Goal: Learn about a topic

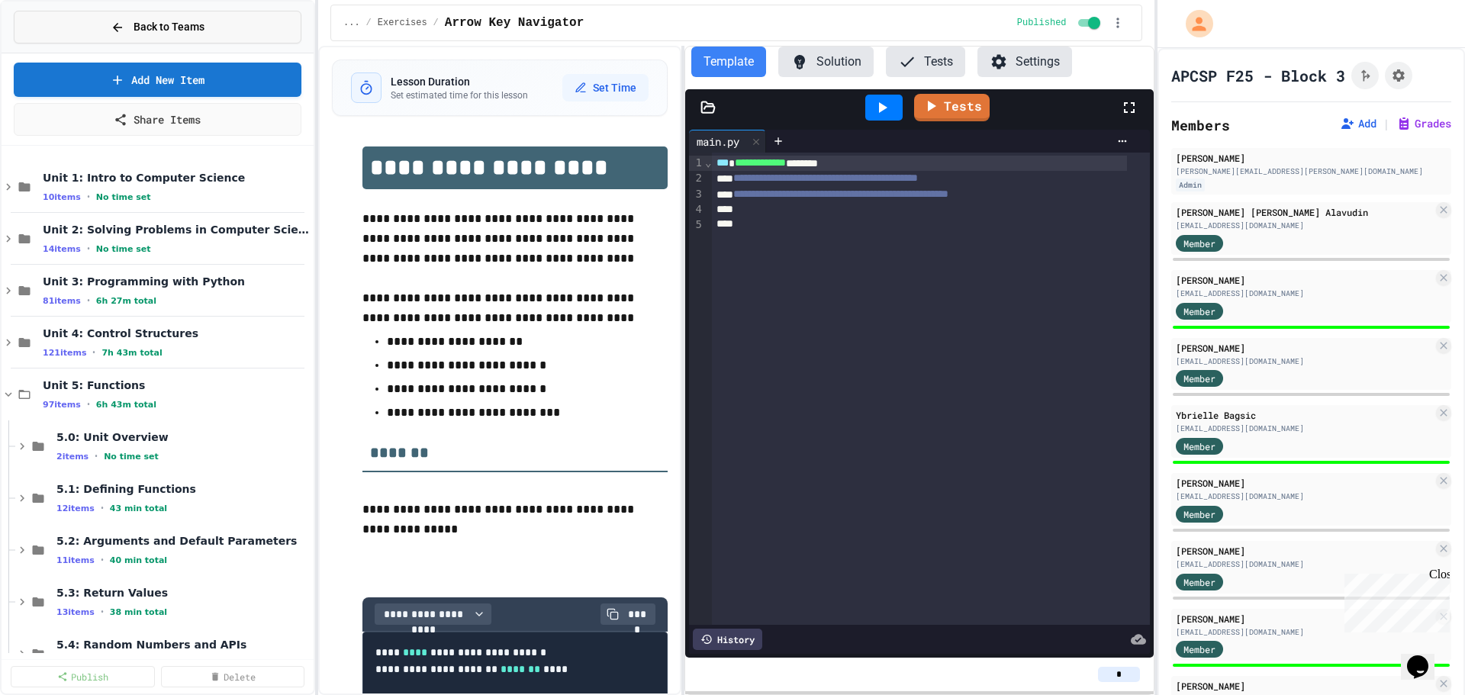
click at [138, 18] on button "Back to Teams" at bounding box center [158, 27] width 288 height 33
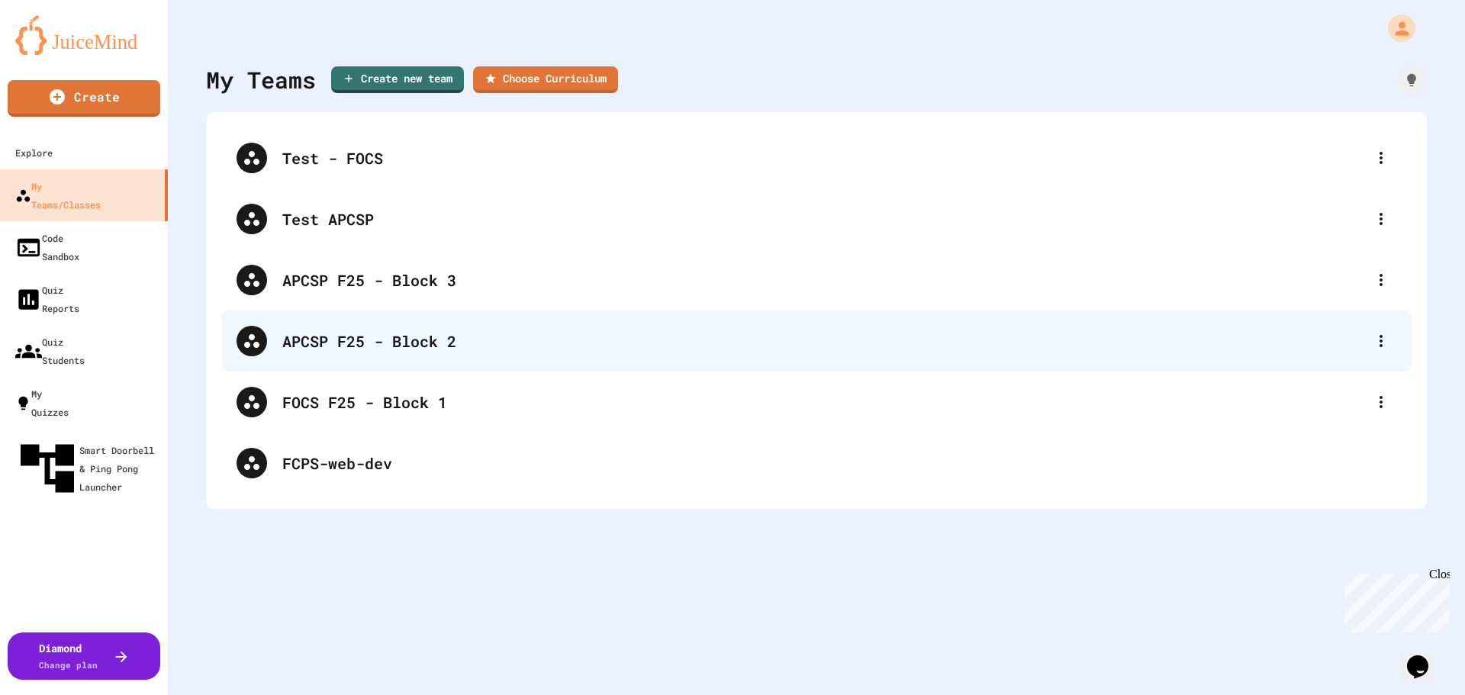
click at [421, 332] on div "APCSP F25 - Block 2" at bounding box center [824, 341] width 1084 height 23
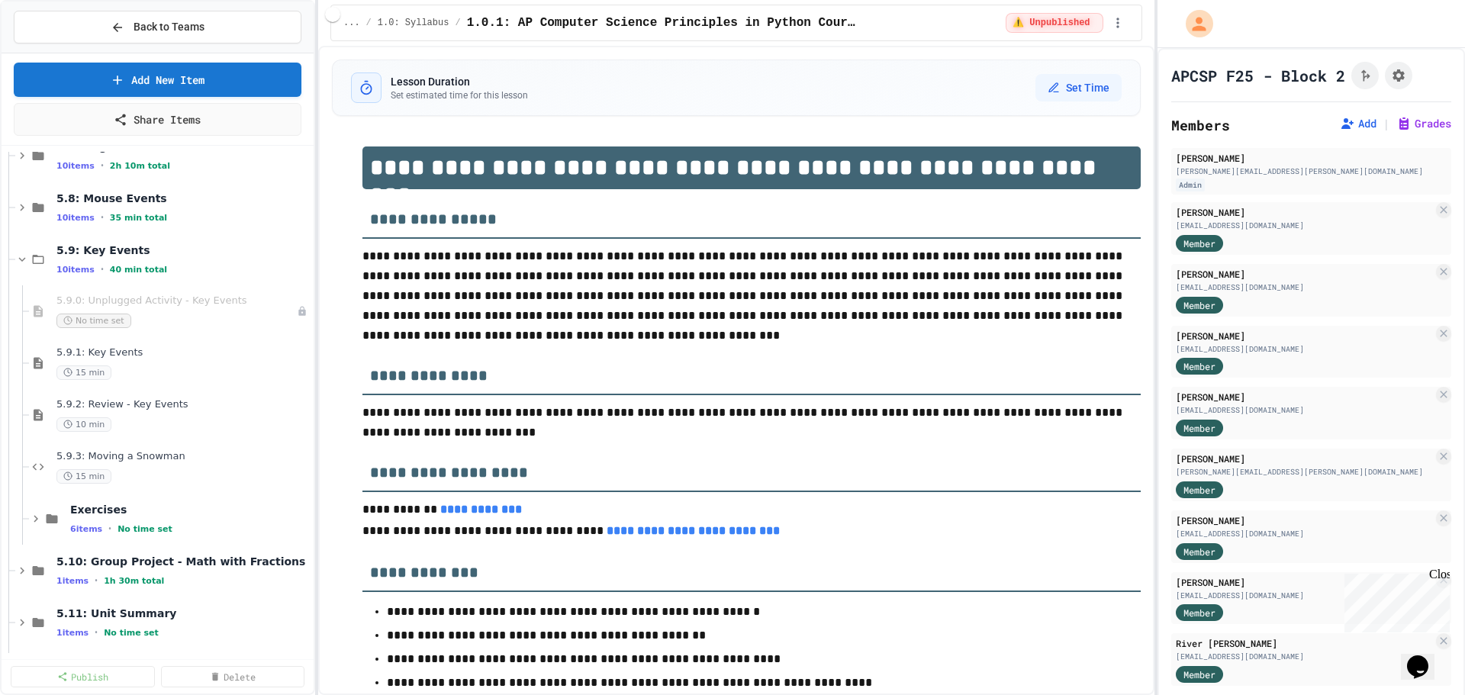
scroll to position [611, 0]
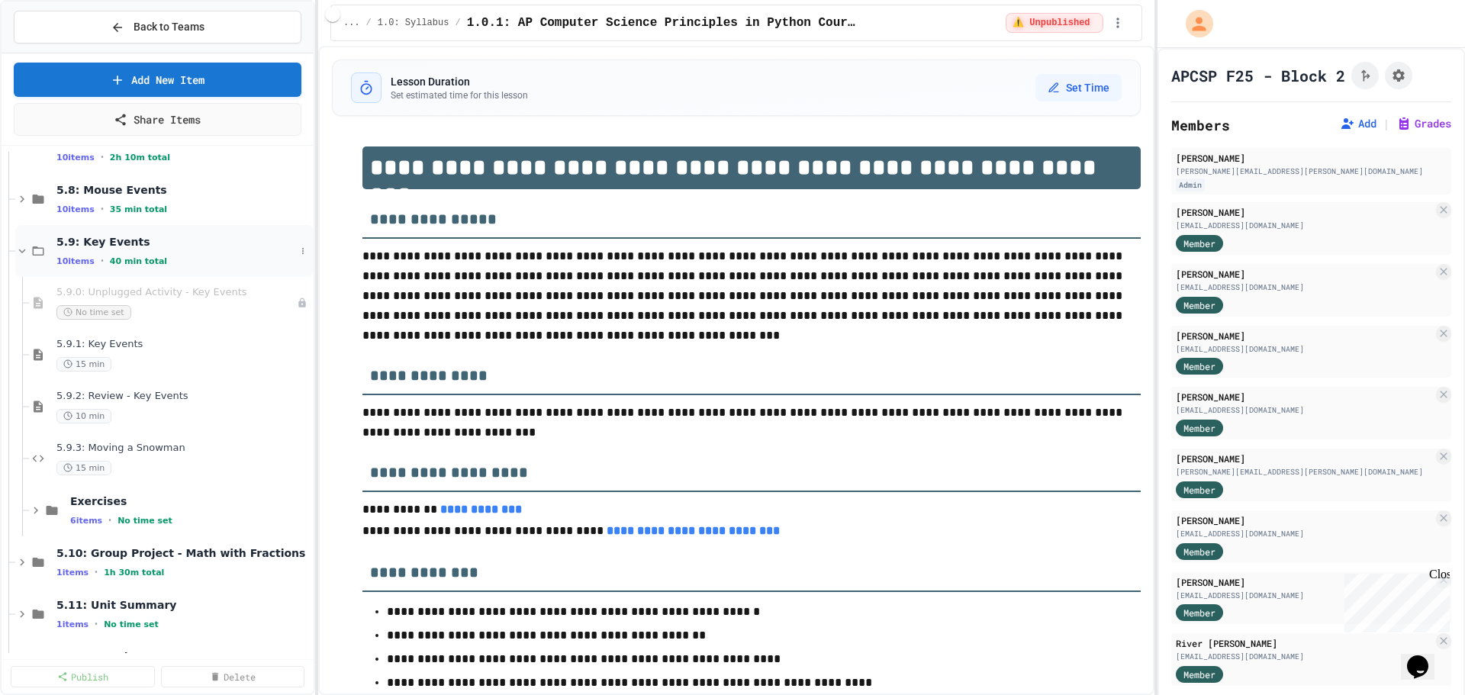
click at [22, 253] on icon at bounding box center [22, 251] width 7 height 5
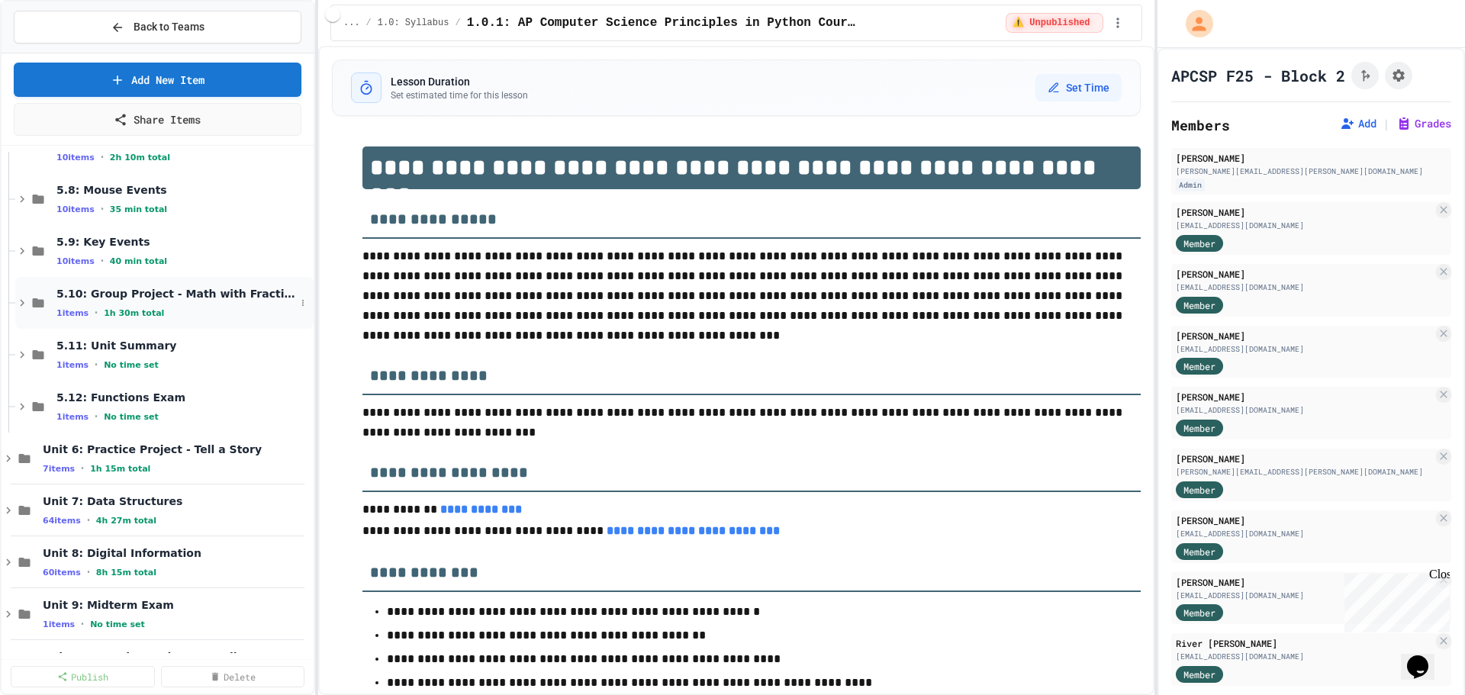
click at [187, 308] on div "1 items • 1h 30m total" at bounding box center [175, 313] width 239 height 12
click at [185, 344] on span "Group Project - Math with Fractions" at bounding box center [168, 344] width 225 height 13
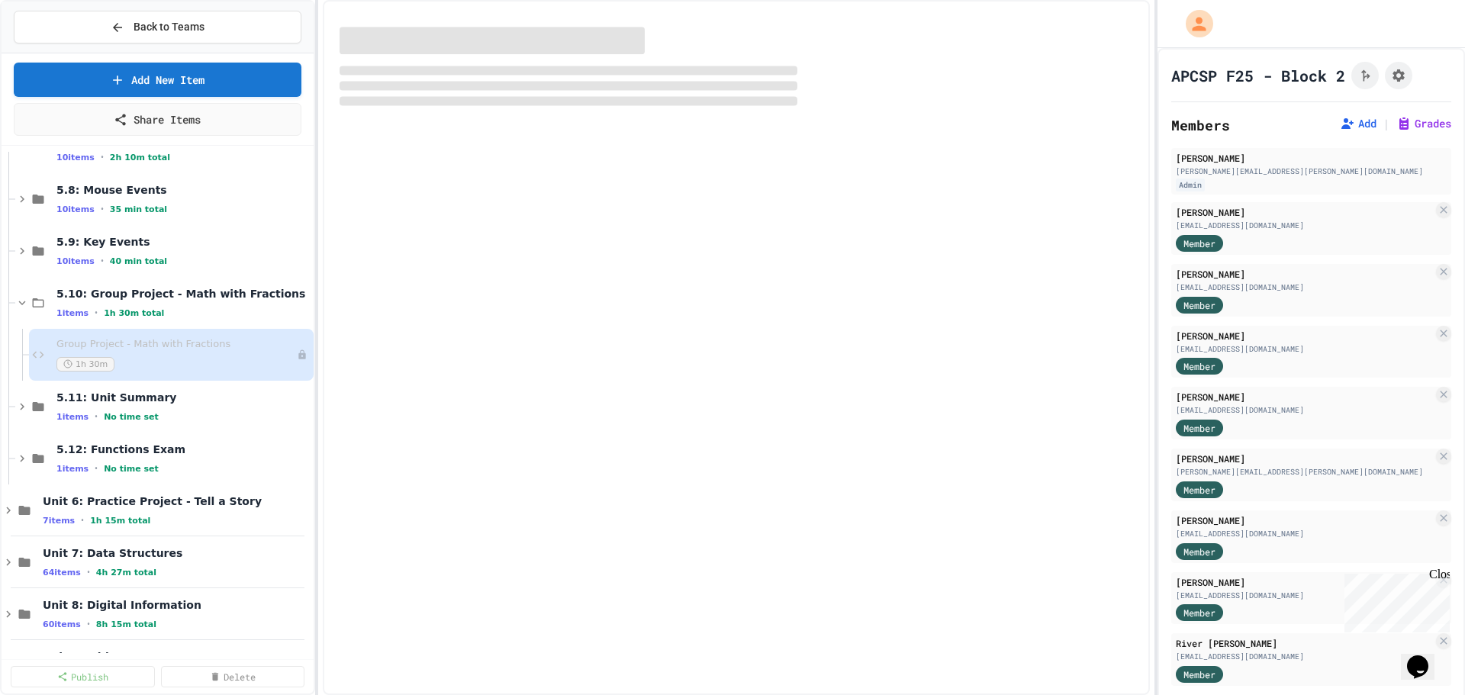
select select "***"
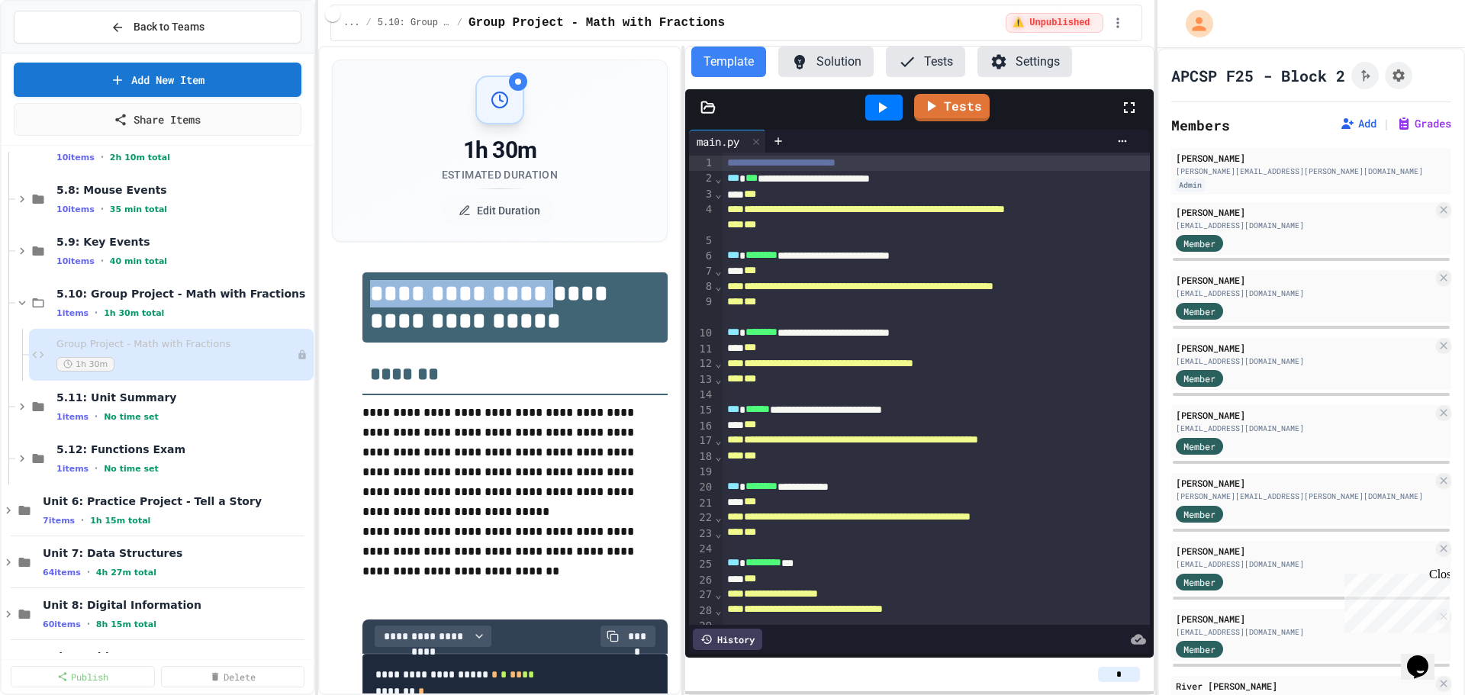
drag, startPoint x: 535, startPoint y: 297, endPoint x: 358, endPoint y: 296, distance: 177.1
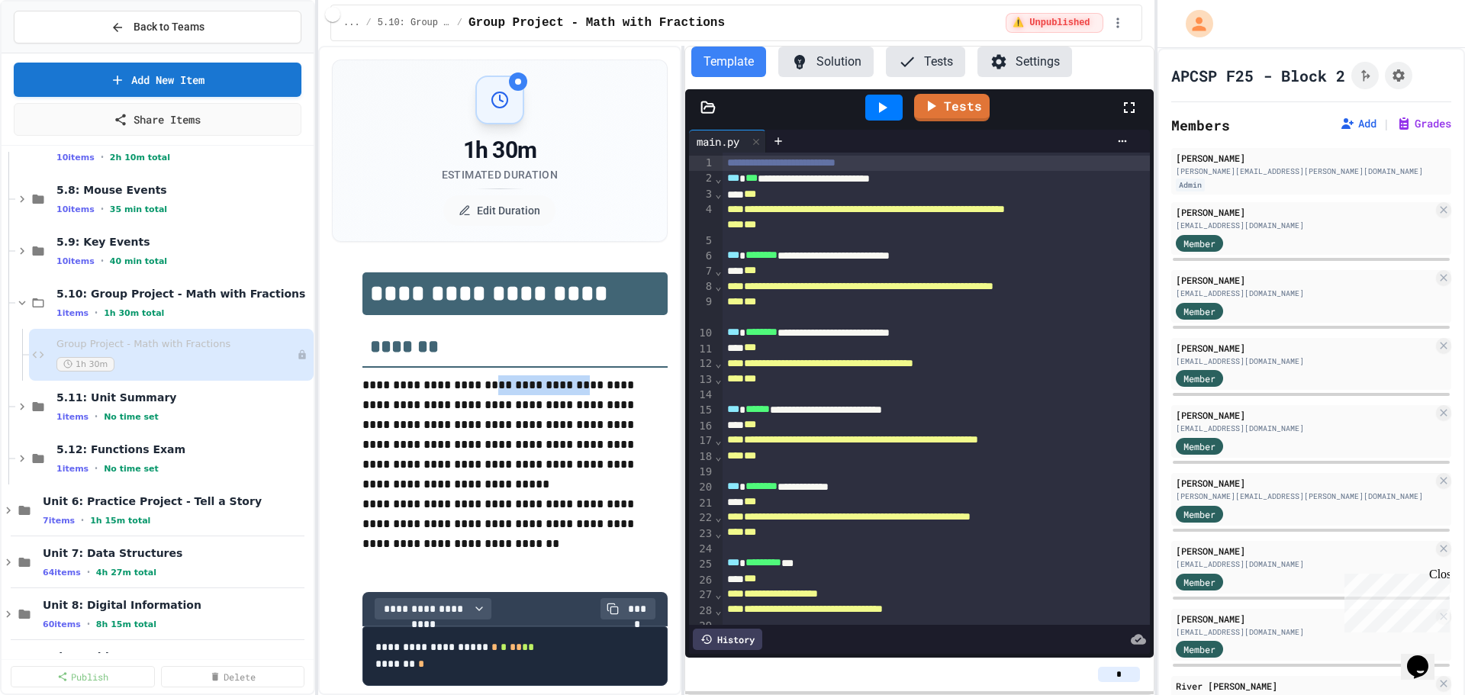
drag, startPoint x: 470, startPoint y: 392, endPoint x: 557, endPoint y: 392, distance: 87.0
click at [557, 392] on p "**********" at bounding box center [515, 424] width 305 height 99
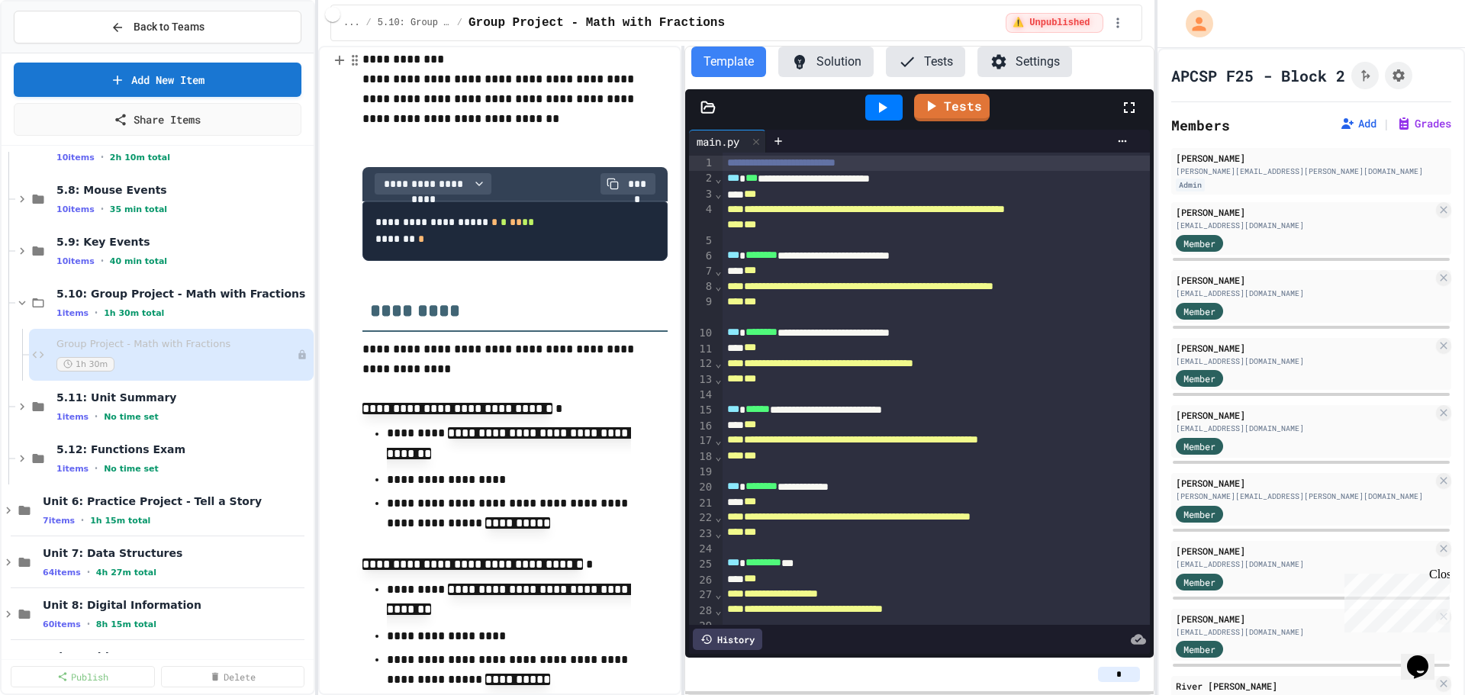
scroll to position [458, 0]
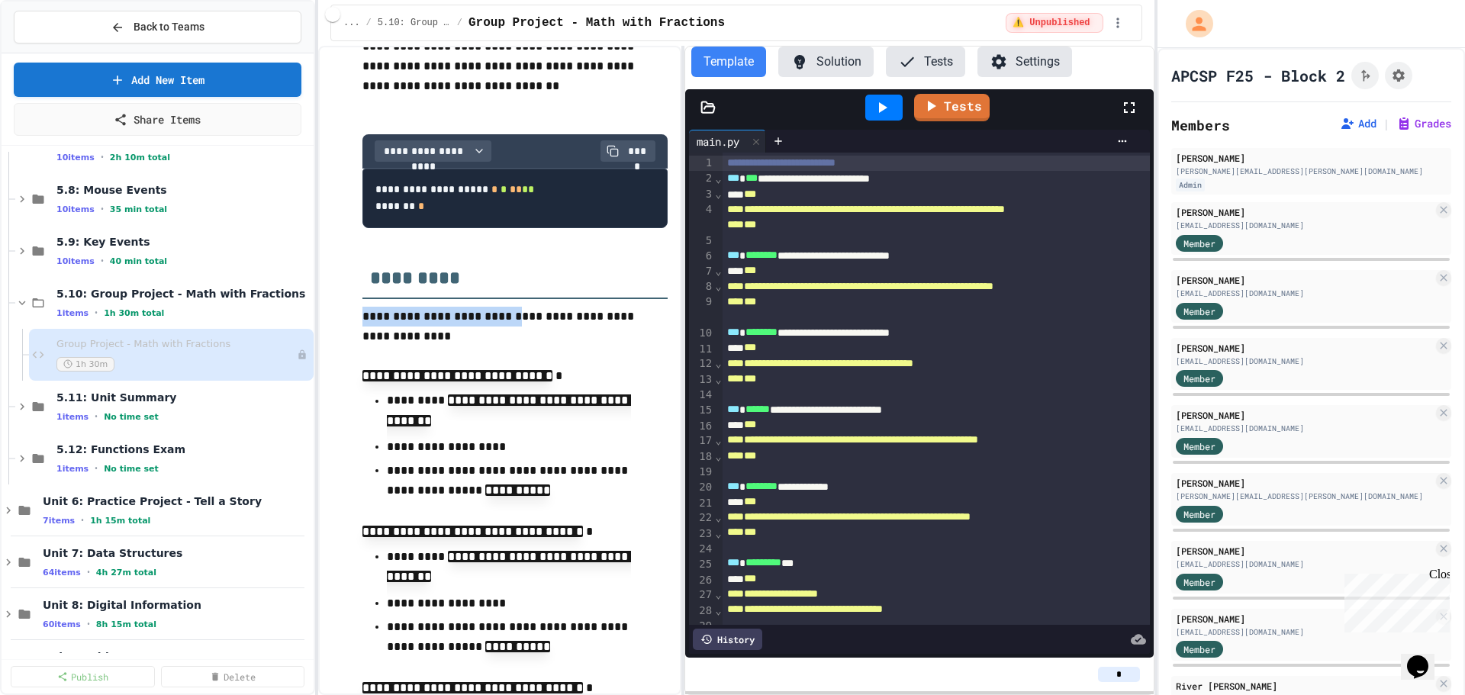
drag, startPoint x: 496, startPoint y: 322, endPoint x: 362, endPoint y: 316, distance: 134.5
click at [363, 316] on p "**********" at bounding box center [515, 327] width 305 height 40
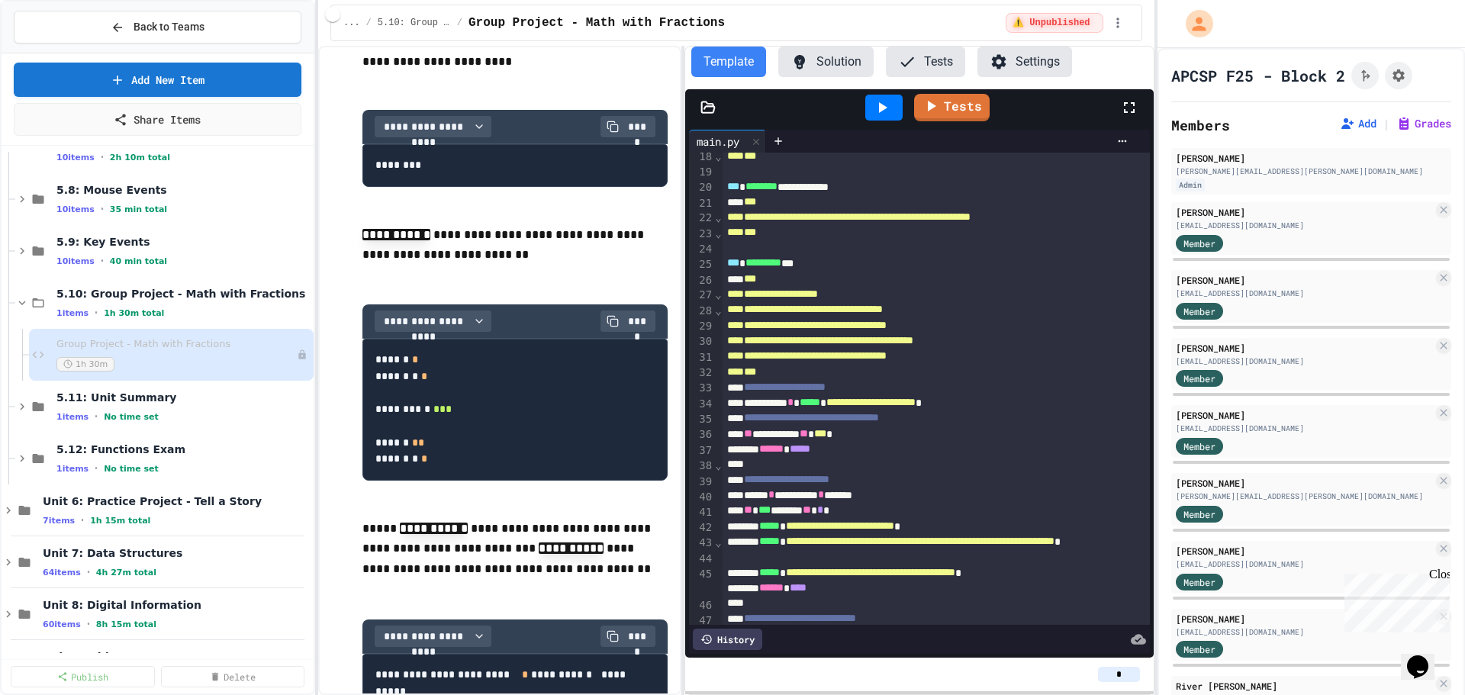
scroll to position [305, 0]
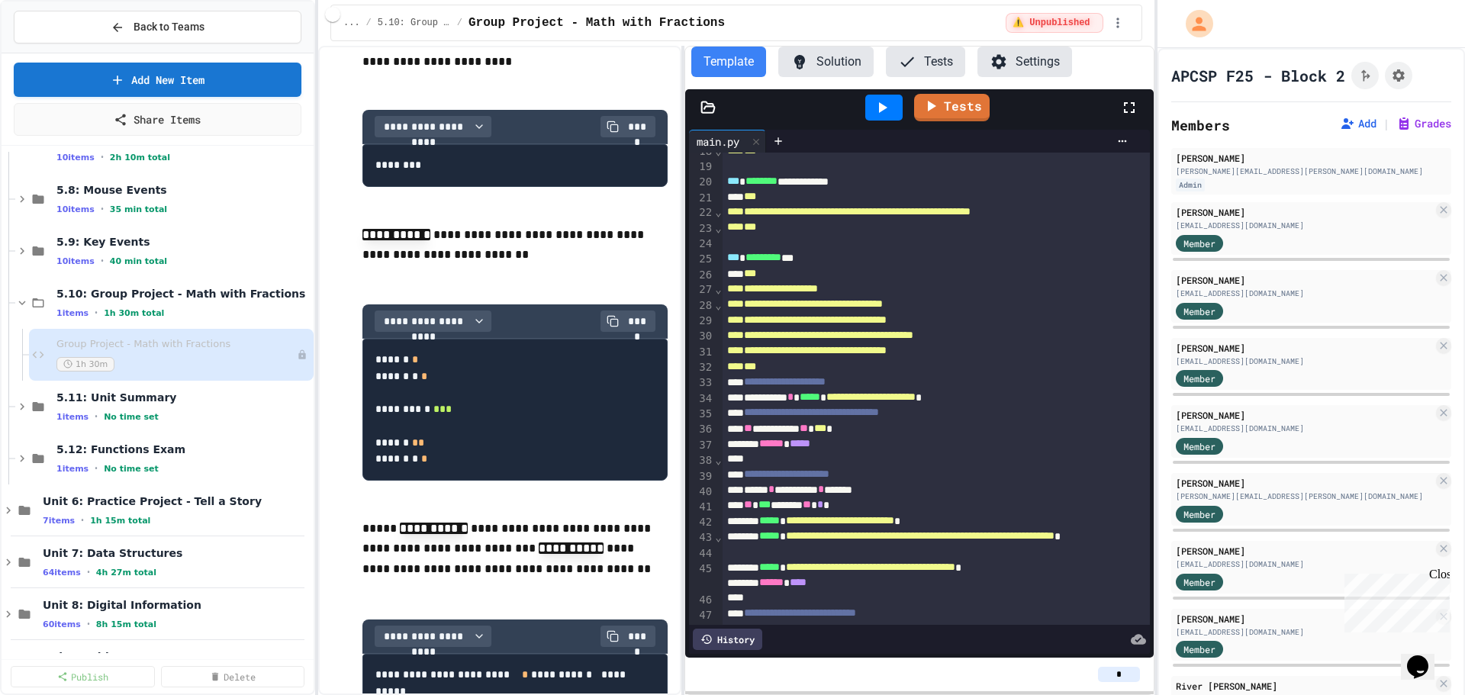
click at [827, 63] on button "Solution" at bounding box center [825, 62] width 95 height 31
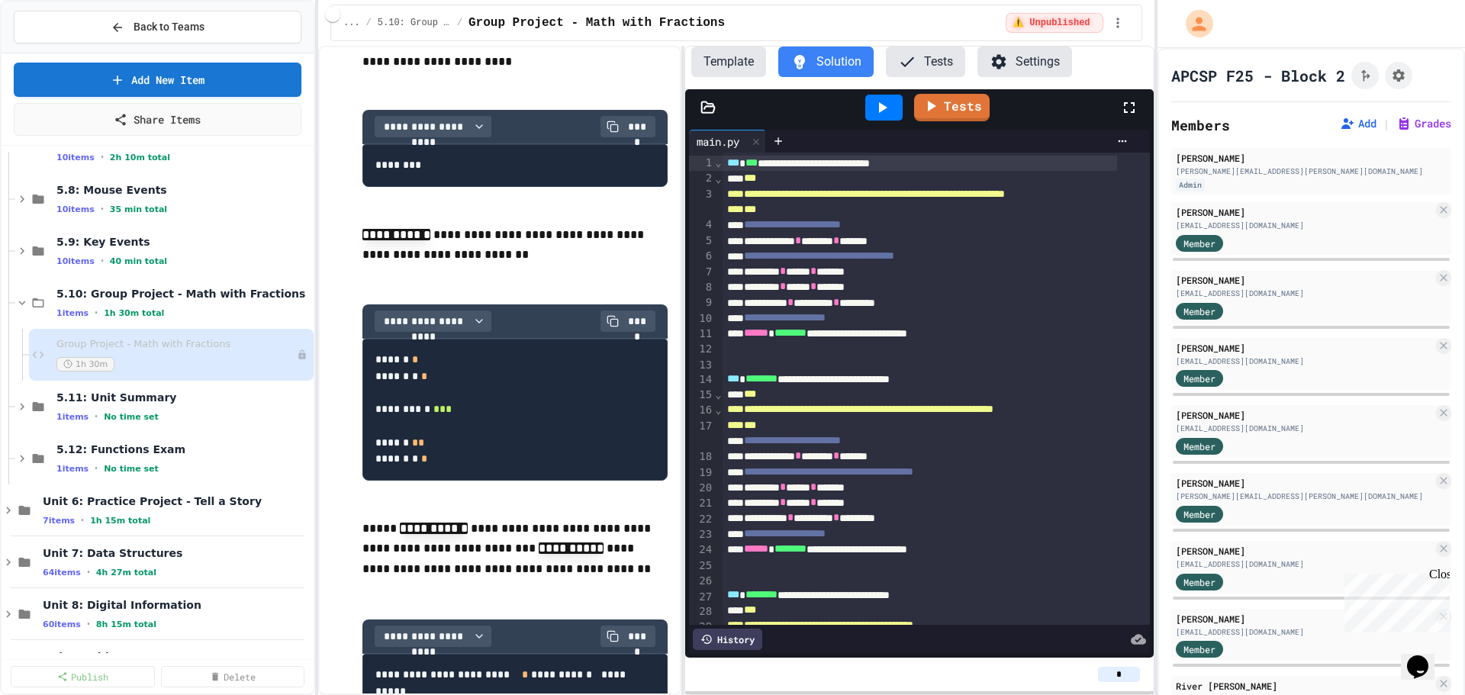
click at [743, 69] on button "Template" at bounding box center [728, 62] width 75 height 31
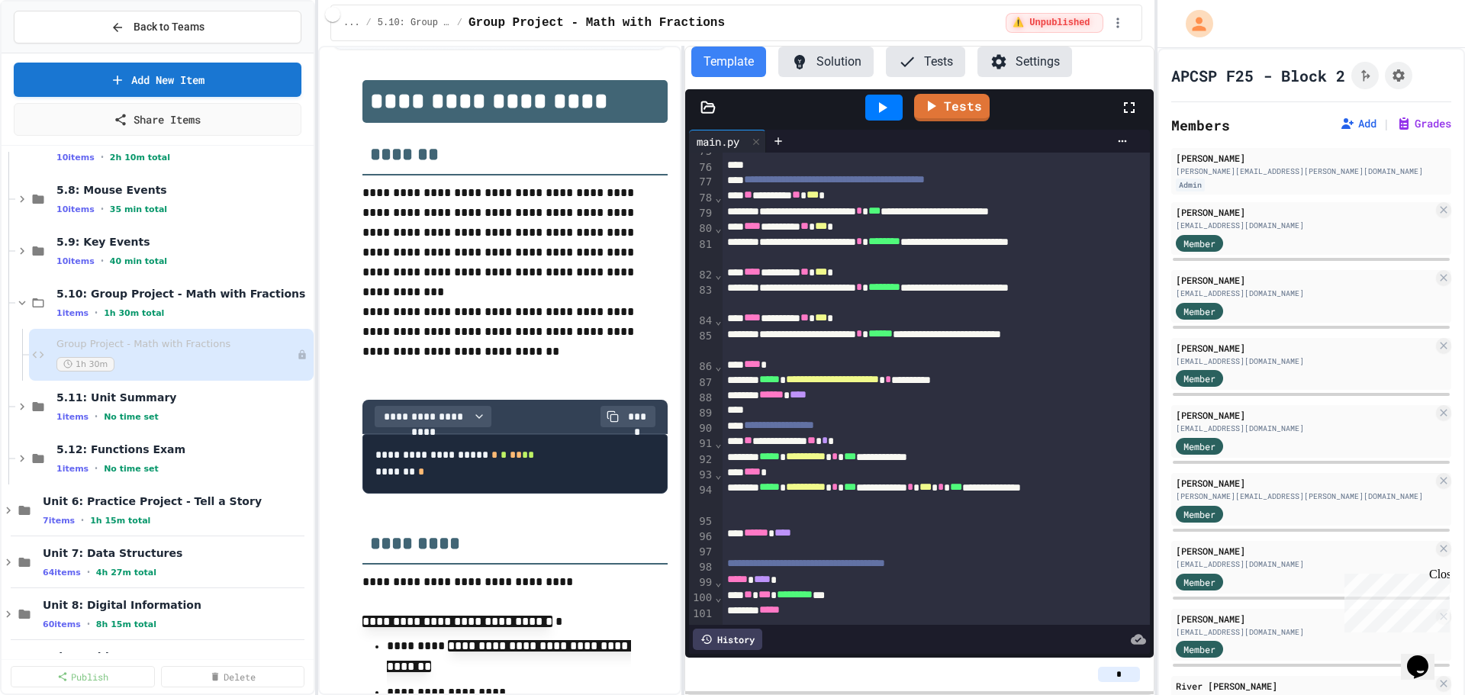
scroll to position [1227, 0]
click at [844, 65] on button "Solution" at bounding box center [825, 62] width 95 height 31
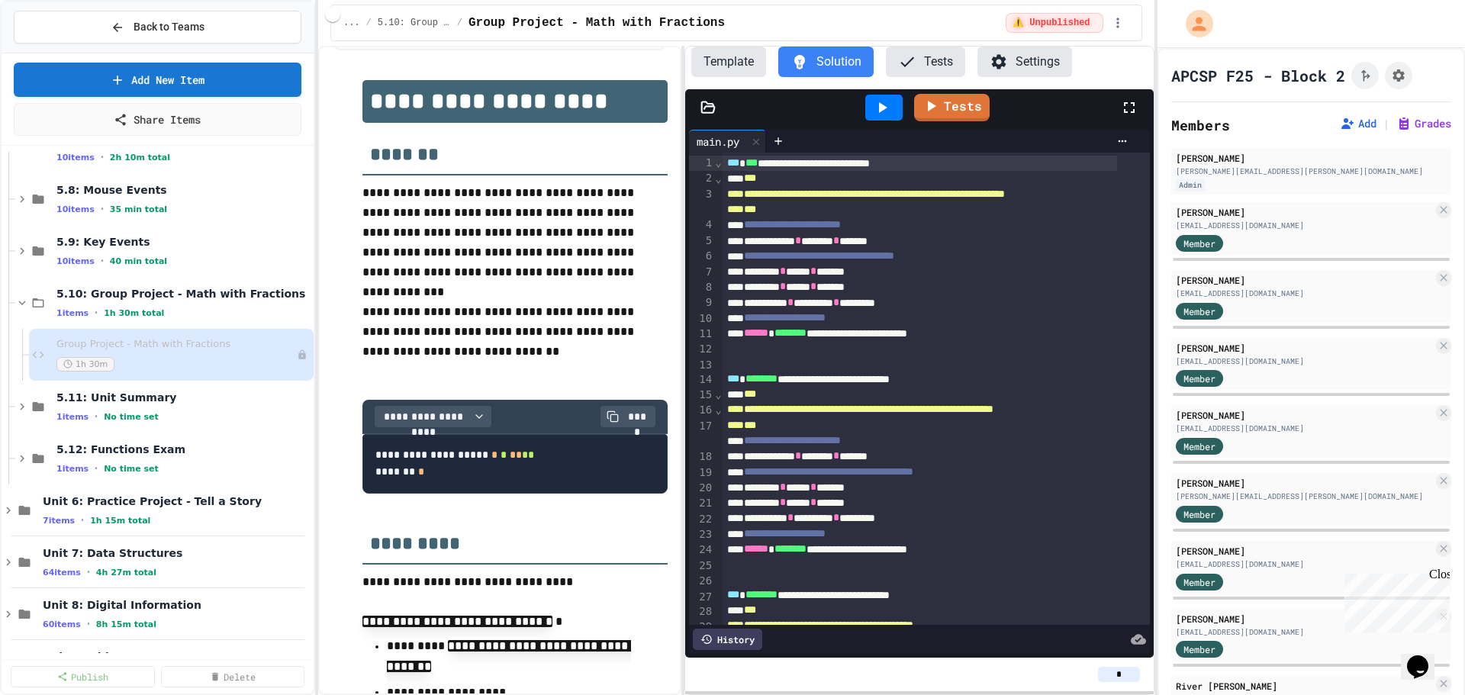
click at [736, 63] on button "Template" at bounding box center [728, 62] width 75 height 31
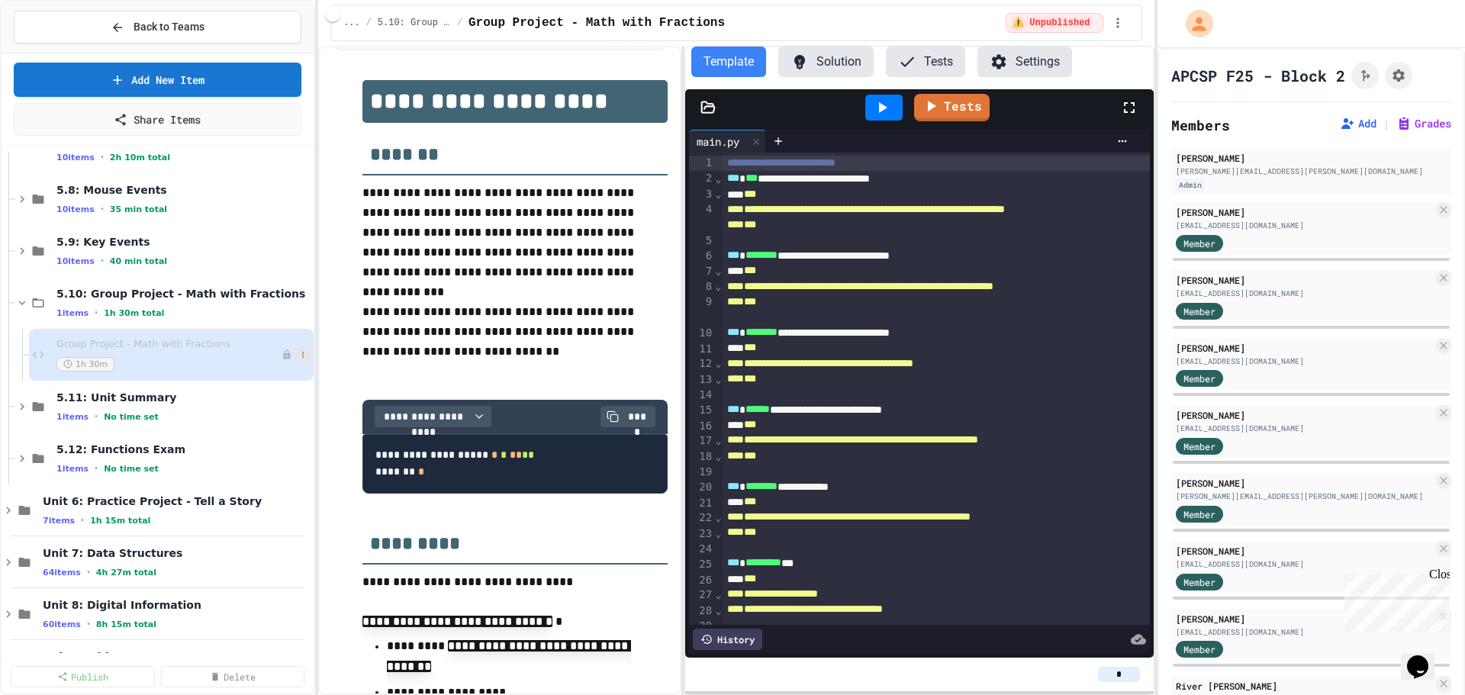
click at [298, 355] on icon at bounding box center [302, 354] width 9 height 9
click at [261, 429] on button "Publish" at bounding box center [261, 437] width 118 height 27
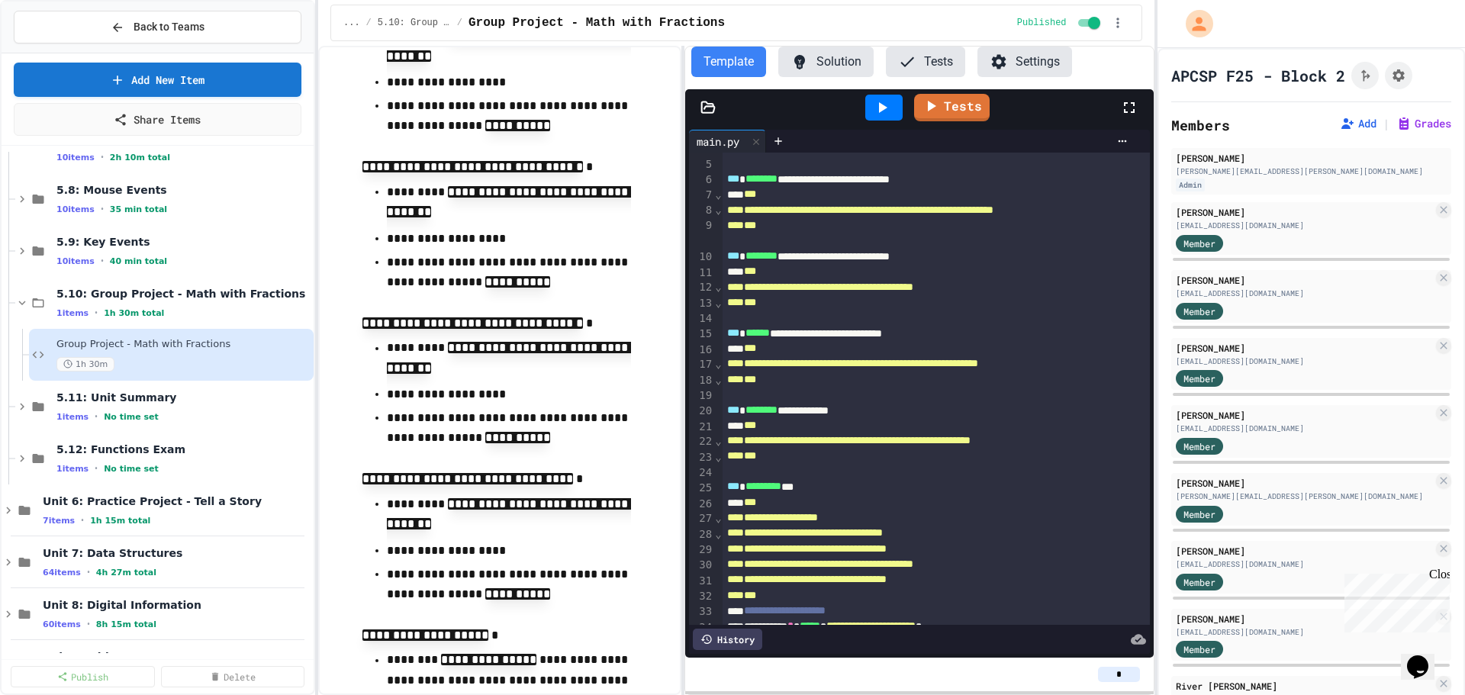
scroll to position [879, 0]
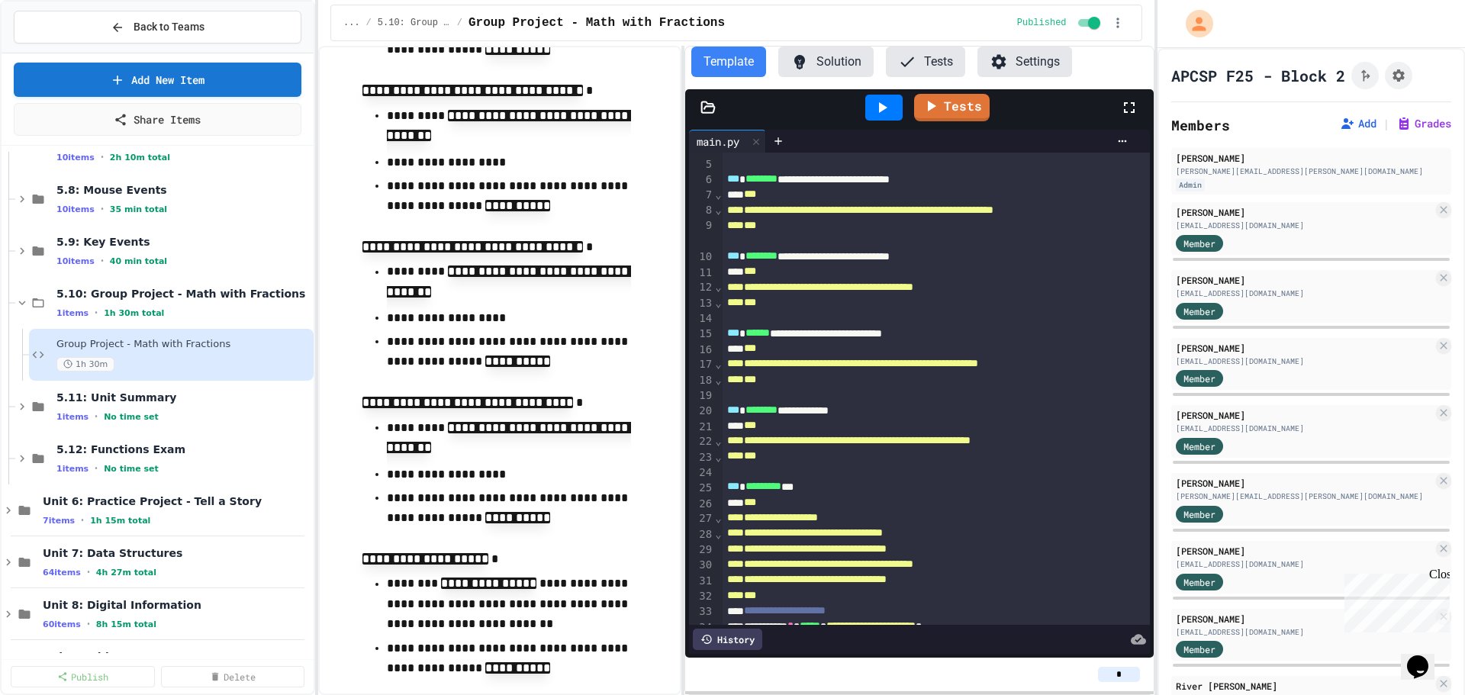
click at [837, 65] on button "Solution" at bounding box center [825, 62] width 95 height 31
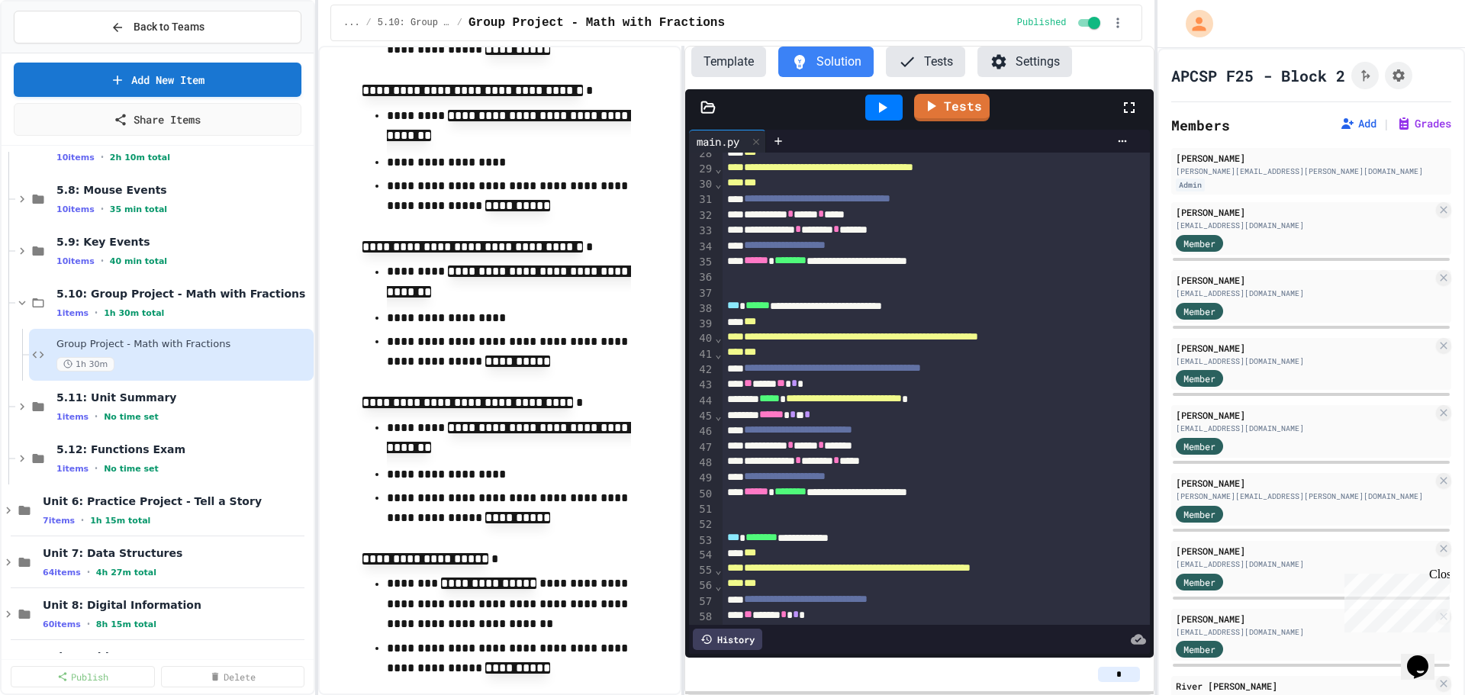
scroll to position [534, 0]
